Goal: Leave review/rating

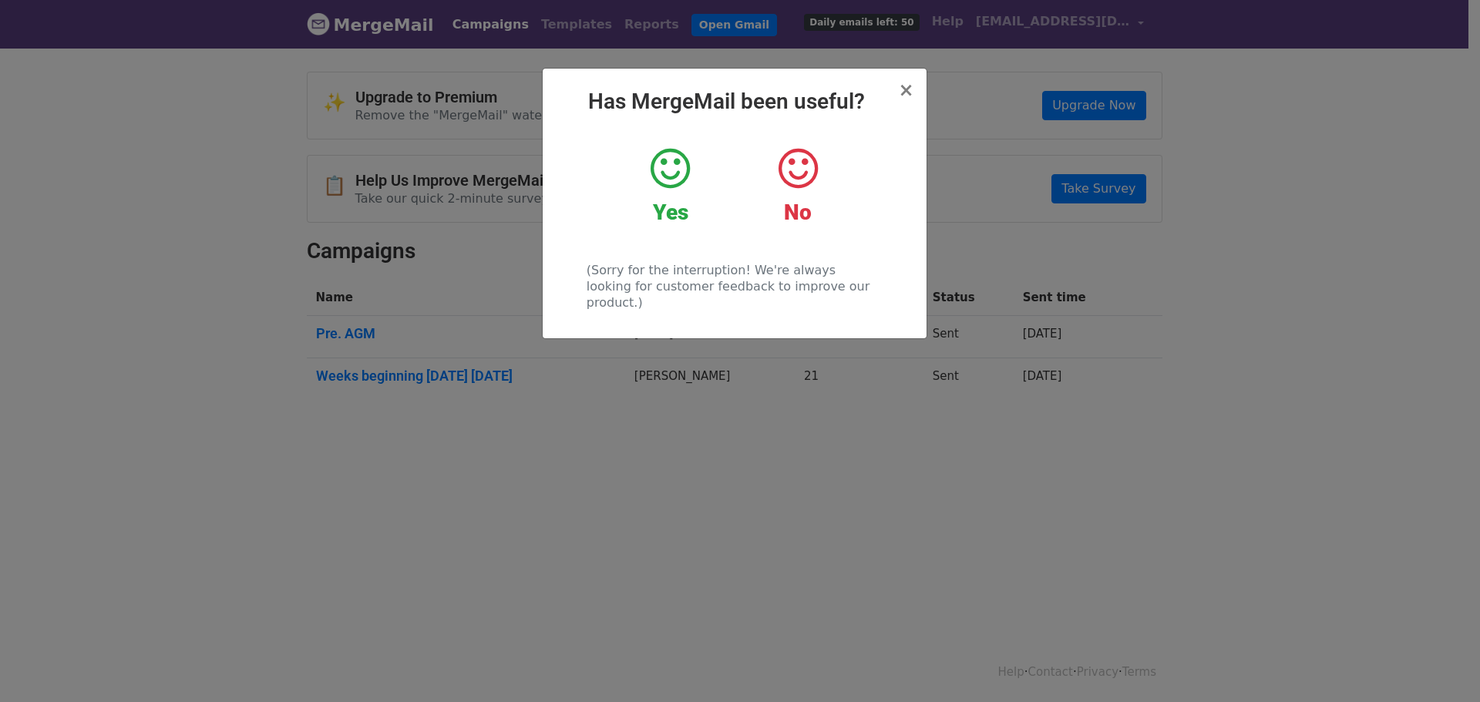
click at [663, 164] on icon at bounding box center [670, 169] width 39 height 46
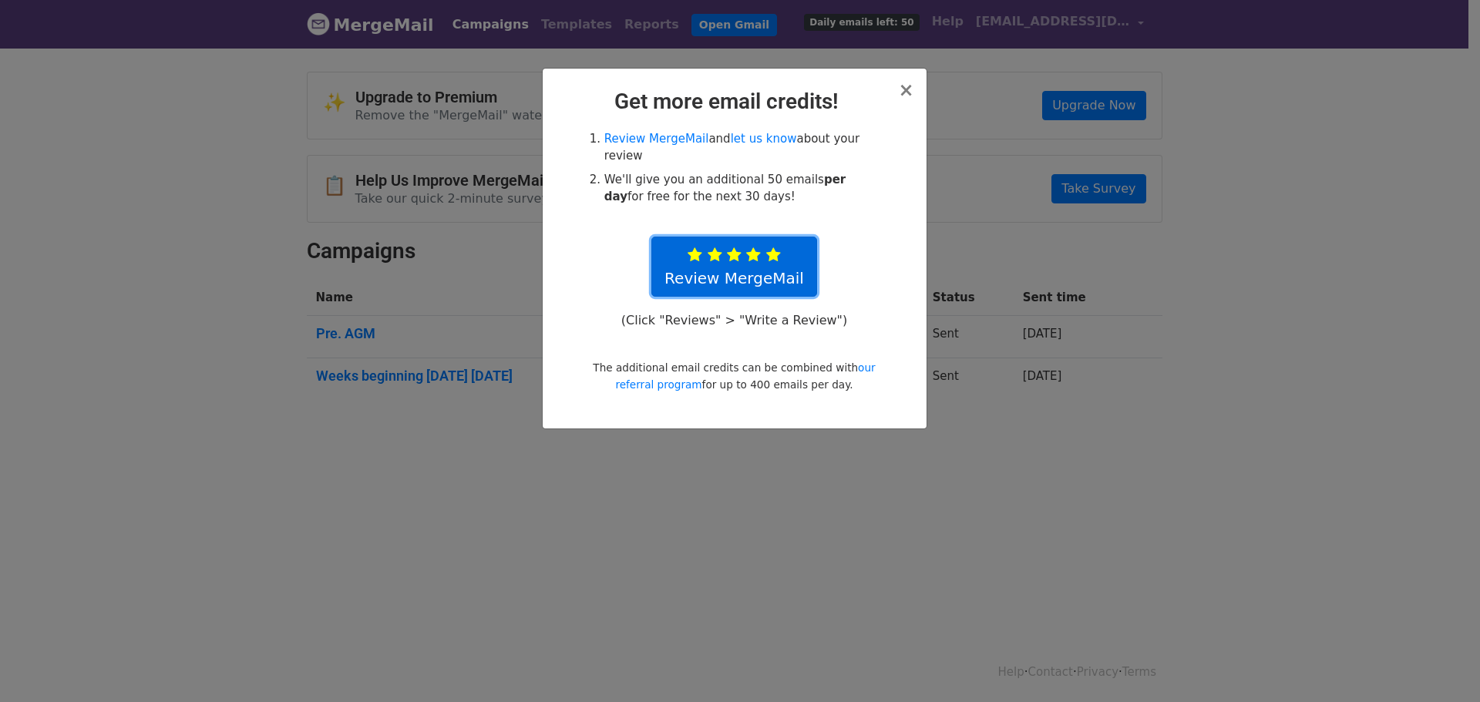
click at [737, 247] on icon at bounding box center [734, 254] width 15 height 15
